Goal: Find contact information: Find contact information

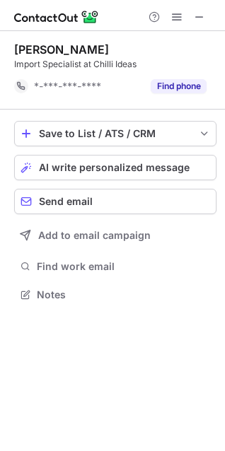
scroll to position [284, 225]
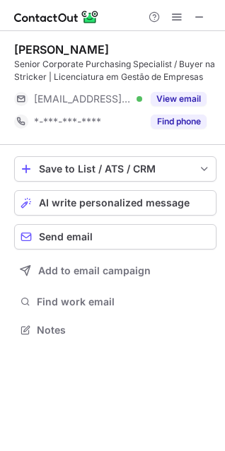
scroll to position [319, 225]
click at [192, 19] on button at bounding box center [199, 16] width 17 height 17
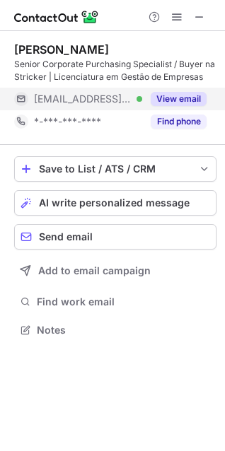
click at [167, 95] on button "View email" at bounding box center [178, 99] width 56 height 14
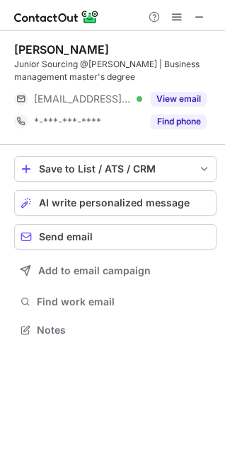
scroll to position [319, 225]
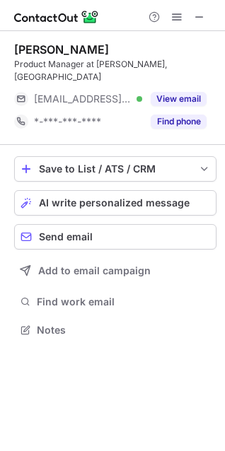
scroll to position [307, 225]
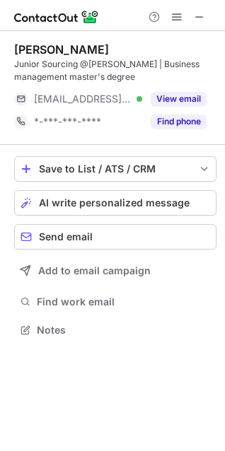
scroll to position [319, 225]
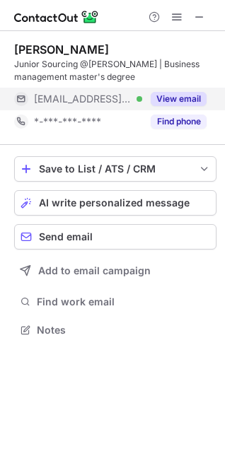
click at [191, 96] on button "View email" at bounding box center [178, 99] width 56 height 14
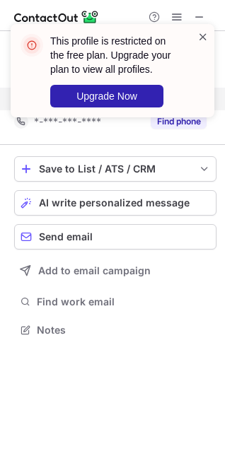
click at [206, 32] on span at bounding box center [202, 37] width 11 height 14
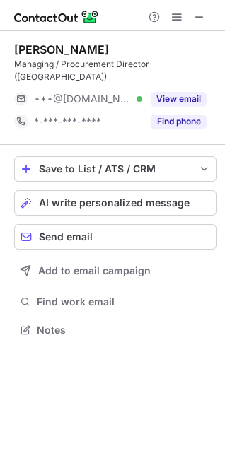
scroll to position [6, 6]
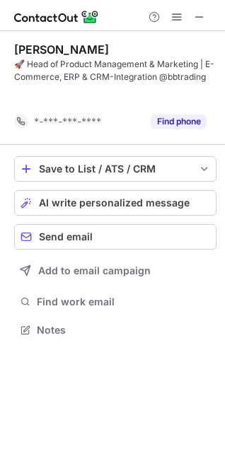
scroll to position [297, 225]
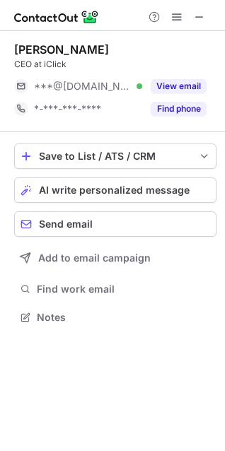
scroll to position [307, 225]
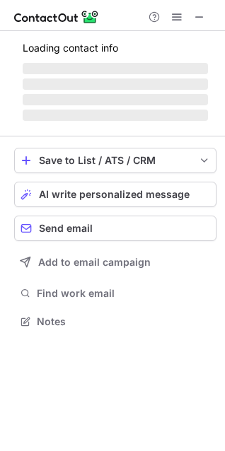
scroll to position [311, 225]
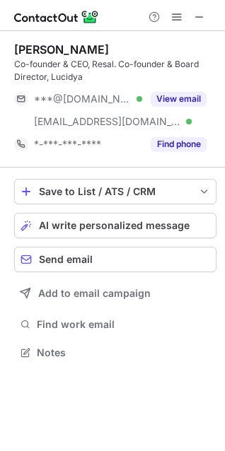
scroll to position [342, 225]
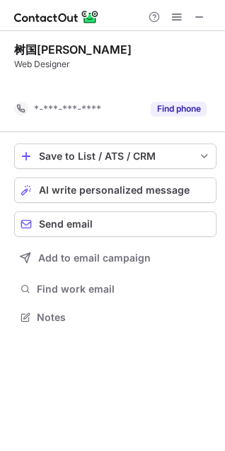
scroll to position [284, 225]
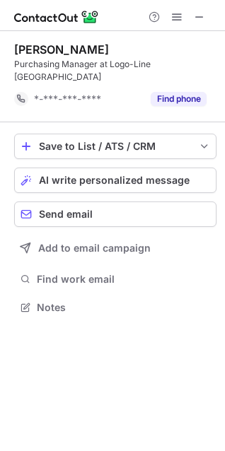
scroll to position [284, 225]
click at [193, 18] on button at bounding box center [199, 16] width 17 height 17
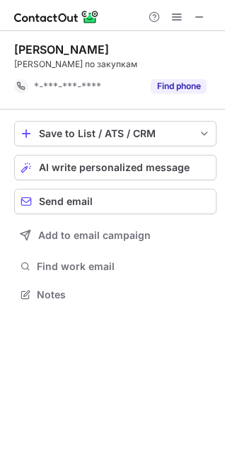
scroll to position [284, 225]
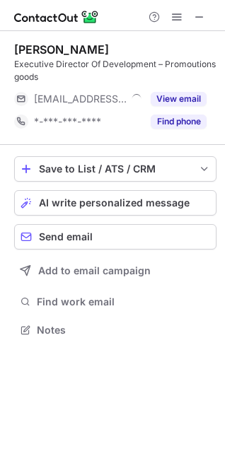
scroll to position [319, 225]
